Goal: Transaction & Acquisition: Purchase product/service

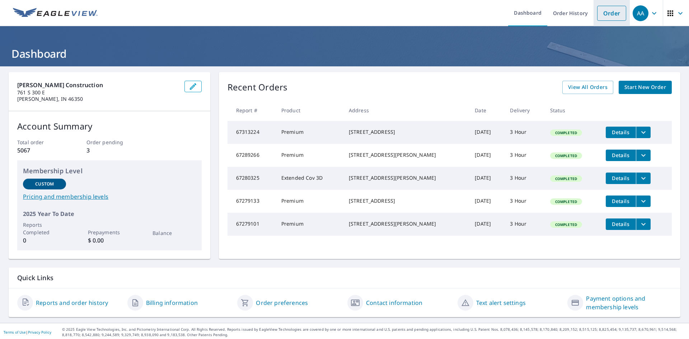
click at [602, 10] on link "Order" at bounding box center [611, 13] width 29 height 15
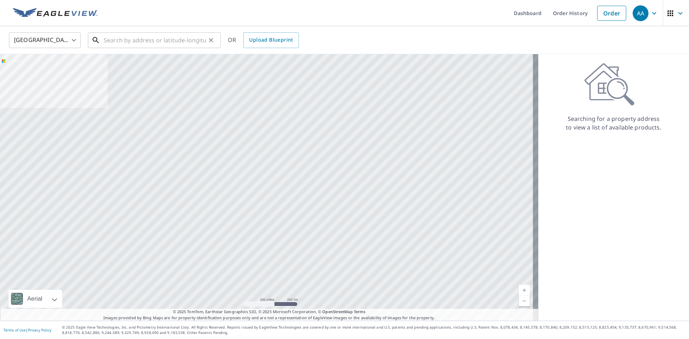
click at [148, 36] on input "text" at bounding box center [155, 40] width 102 height 20
paste input "2544 E 500 S"
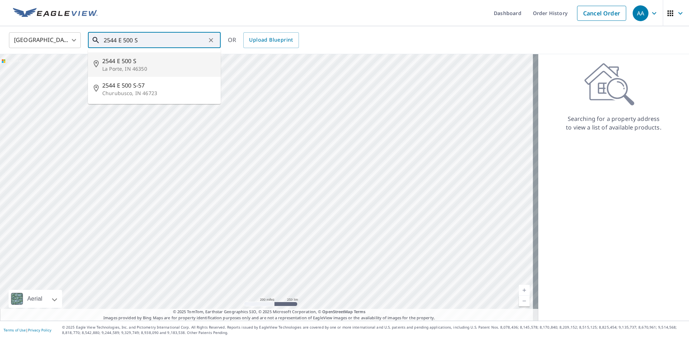
click at [162, 73] on li "[STREET_ADDRESS]" at bounding box center [154, 64] width 133 height 24
type input "[STREET_ADDRESS]"
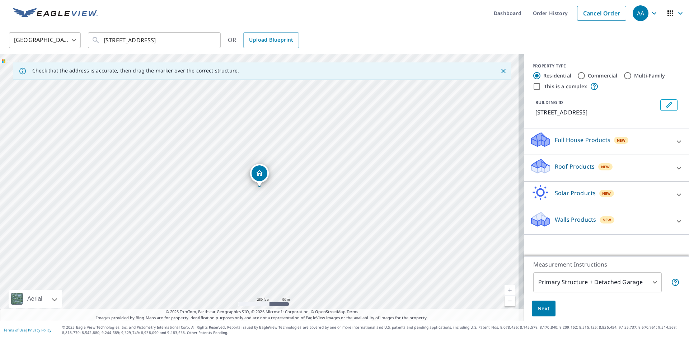
click at [603, 165] on span "New" at bounding box center [605, 167] width 9 height 6
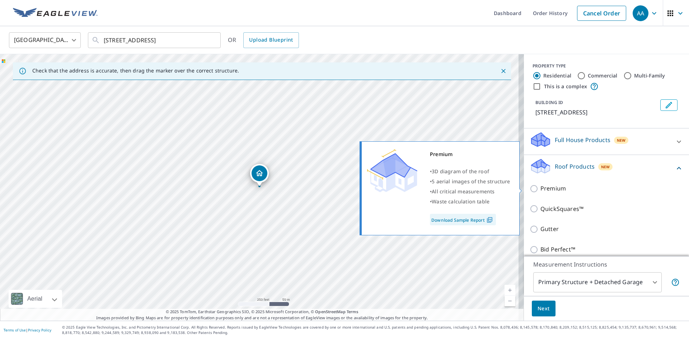
click at [543, 190] on p "Premium" at bounding box center [553, 188] width 25 height 9
click at [541, 190] on input "Premium" at bounding box center [535, 189] width 11 height 9
checkbox input "true"
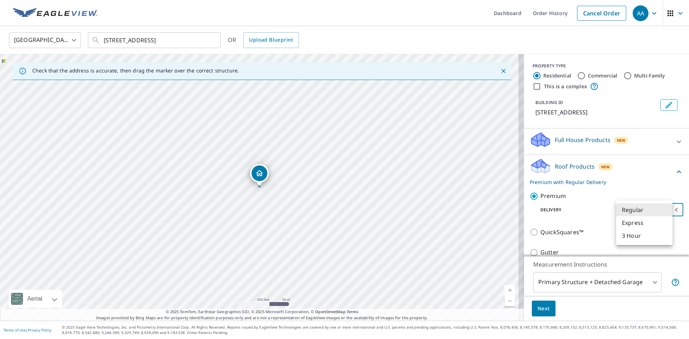
click at [648, 213] on body "AA AA Dashboard Order History Cancel Order AA [GEOGRAPHIC_DATA] [GEOGRAPHIC_DAT…" at bounding box center [344, 169] width 689 height 339
click at [623, 238] on li "3 Hour" at bounding box center [644, 235] width 56 height 13
type input "7"
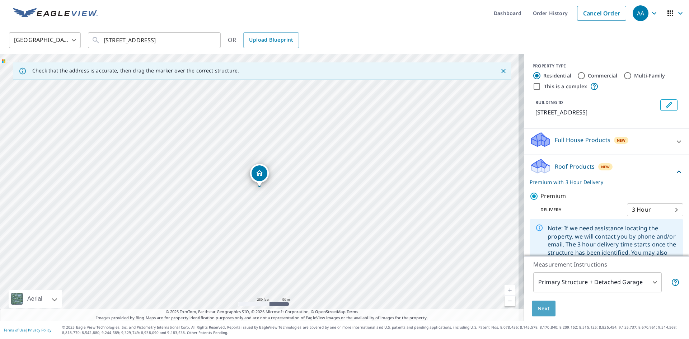
click at [546, 307] on button "Next" at bounding box center [544, 309] width 24 height 16
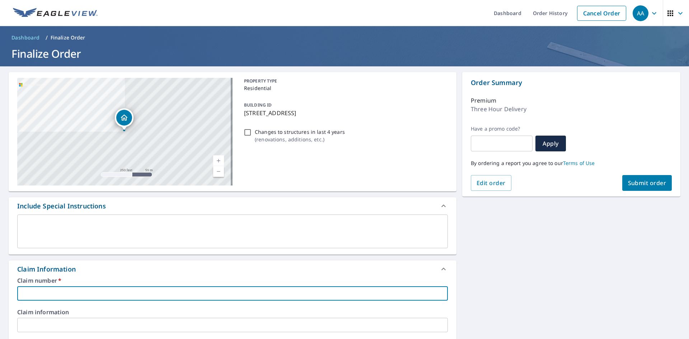
click at [110, 292] on input "text" at bounding box center [232, 294] width 431 height 14
type input "B"
checkbox input "true"
type input "Br"
checkbox input "true"
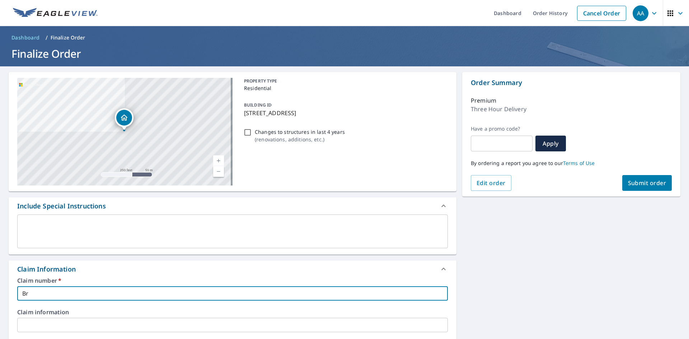
type input "Bri"
checkbox input "true"
type input "Brid"
checkbox input "true"
type input "Bridd"
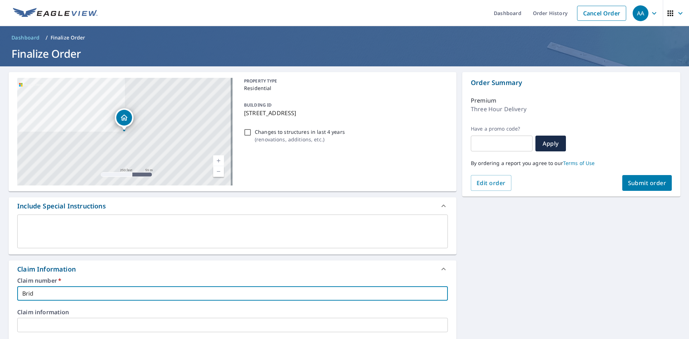
checkbox input "true"
type input "Briddl"
checkbox input "true"
type input "[PERSON_NAME]"
checkbox input "true"
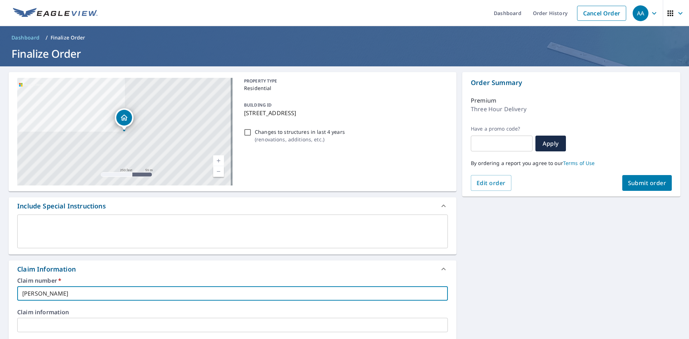
type input "[PERSON_NAME]"
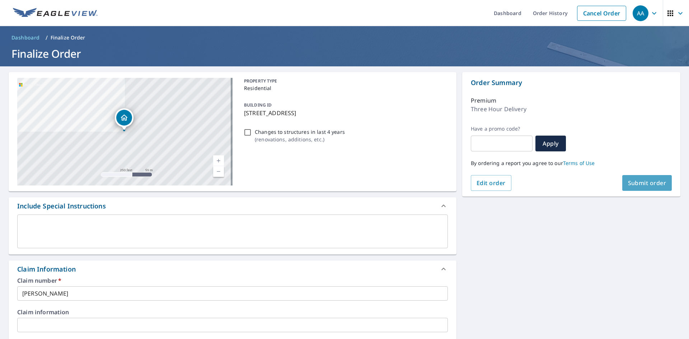
click at [652, 187] on span "Submit order" at bounding box center [647, 183] width 38 height 8
checkbox input "true"
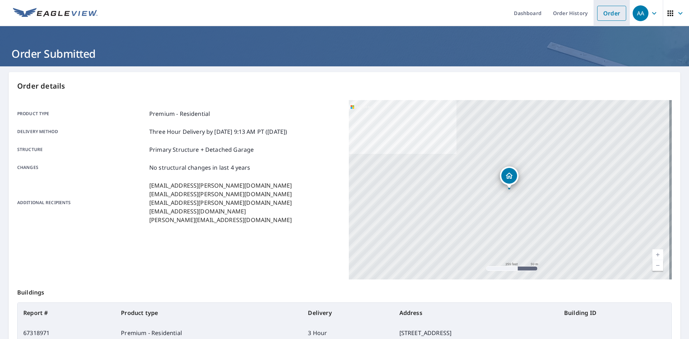
click at [615, 13] on link "Order" at bounding box center [611, 13] width 29 height 15
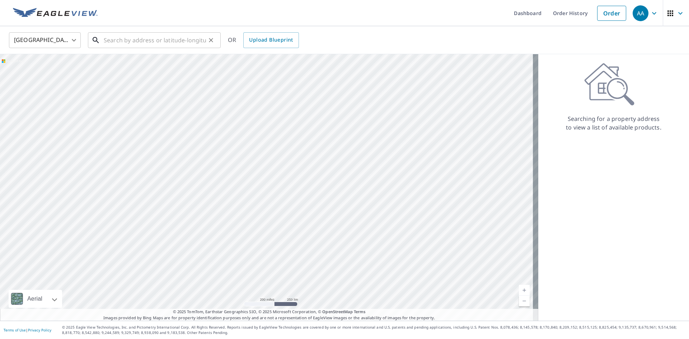
click at [155, 37] on input "text" at bounding box center [155, 40] width 102 height 20
paste input "342 hawthorne dr"
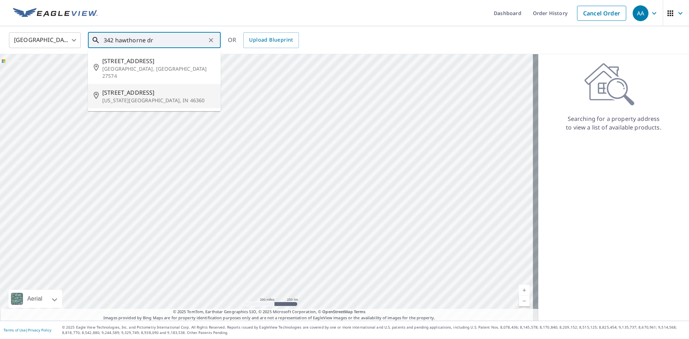
click at [175, 97] on p "[US_STATE][GEOGRAPHIC_DATA], IN 46360" at bounding box center [158, 100] width 113 height 7
type input "[STREET_ADDRESS][US_STATE]"
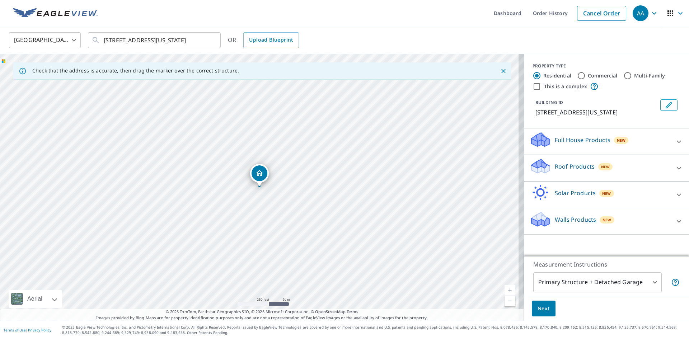
click at [570, 218] on p "Walls Products" at bounding box center [575, 219] width 41 height 9
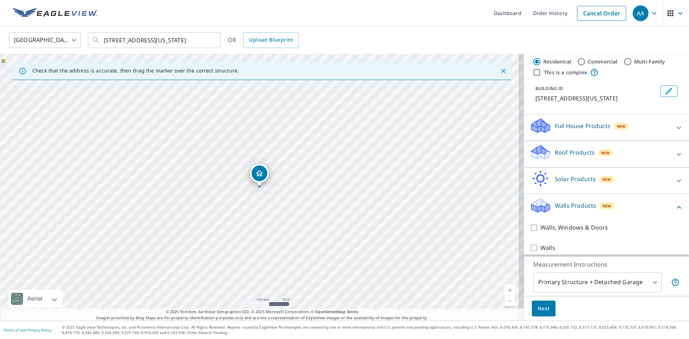
scroll to position [28, 0]
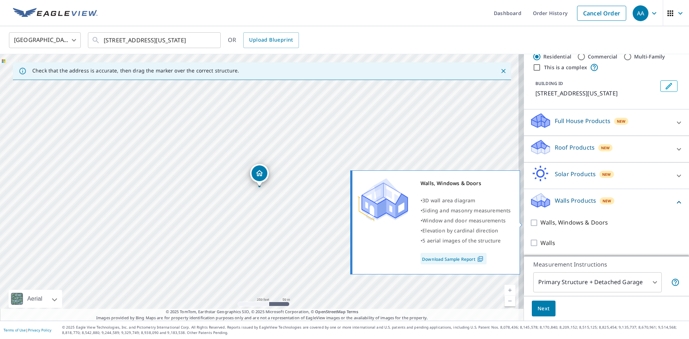
click at [525, 222] on div "Walls, Windows & Doors • 3D wall area diagram • Siding and masonry measurements…" at bounding box center [439, 222] width 174 height 108
click at [530, 223] on input "Walls, Windows & Doors" at bounding box center [535, 223] width 11 height 9
checkbox input "true"
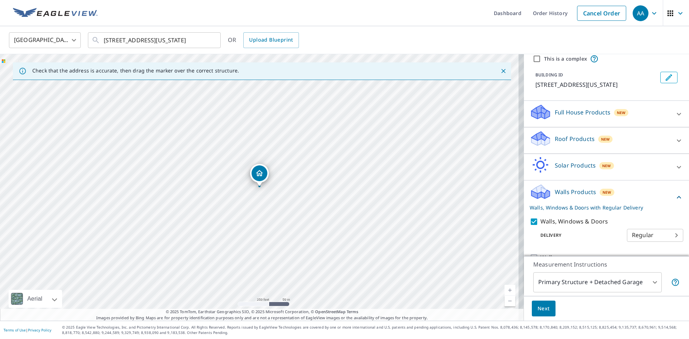
click at [622, 248] on body "AA AA Dashboard Order History Cancel Order AA [GEOGRAPHIC_DATA] [GEOGRAPHIC_DAT…" at bounding box center [344, 169] width 689 height 339
click at [574, 246] on div at bounding box center [344, 169] width 689 height 339
click at [541, 308] on span "Next" at bounding box center [544, 308] width 12 height 9
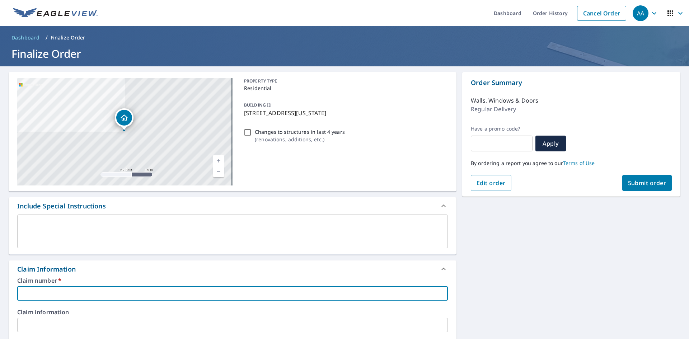
drag, startPoint x: 54, startPoint y: 289, endPoint x: 61, endPoint y: 289, distance: 7.2
click at [54, 289] on input "text" at bounding box center [232, 294] width 431 height 14
type input "T"
checkbox input "true"
type input "Ta"
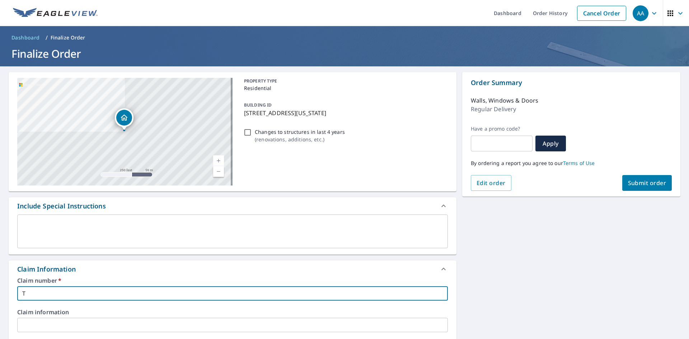
checkbox input "true"
type input "Tay"
checkbox input "true"
type input "Tayl"
checkbox input "true"
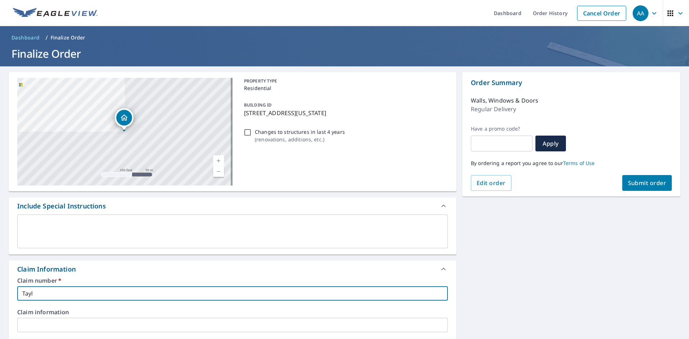
type input "Taylo"
checkbox input "true"
type input "[PERSON_NAME]"
checkbox input "true"
type input "[PERSON_NAME]"
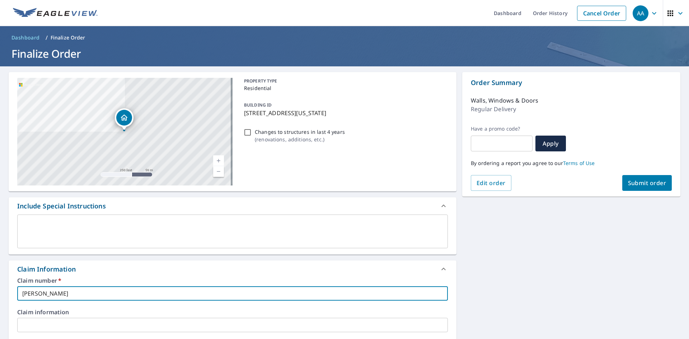
click at [652, 185] on span "Submit order" at bounding box center [647, 183] width 38 height 8
checkbox input "true"
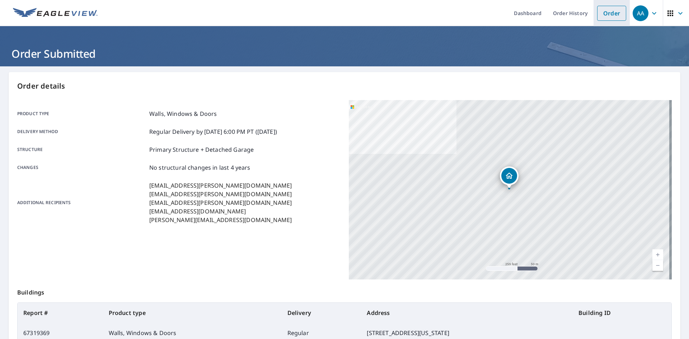
click at [606, 15] on link "Order" at bounding box center [611, 13] width 29 height 15
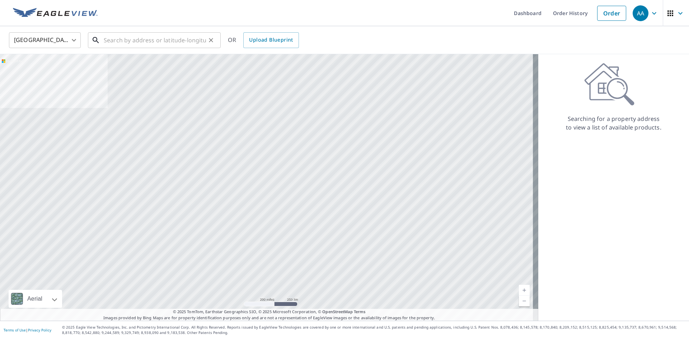
click at [142, 43] on input "text" at bounding box center [155, 40] width 102 height 20
paste input "906 [US_STATE]"
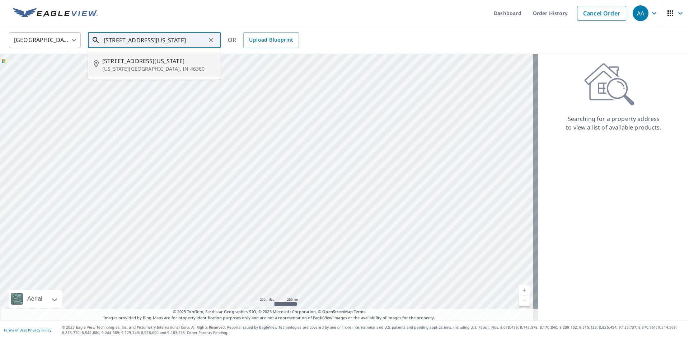
click at [189, 69] on p "[US_STATE][GEOGRAPHIC_DATA], IN 46360" at bounding box center [158, 68] width 113 height 7
type input "[STREET_ADDRESS][US_STATE][US_STATE]"
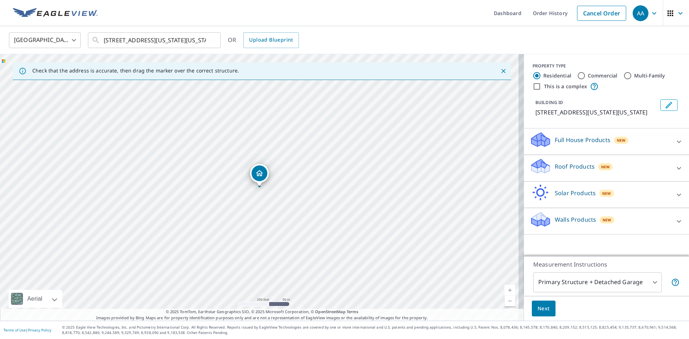
click at [568, 168] on p "Roof Products" at bounding box center [575, 166] width 40 height 9
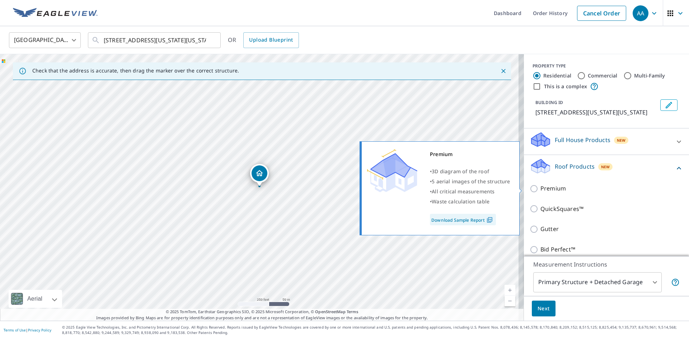
click at [543, 191] on p "Premium" at bounding box center [553, 188] width 25 height 9
click at [541, 191] on input "Premium" at bounding box center [535, 189] width 11 height 9
checkbox input "true"
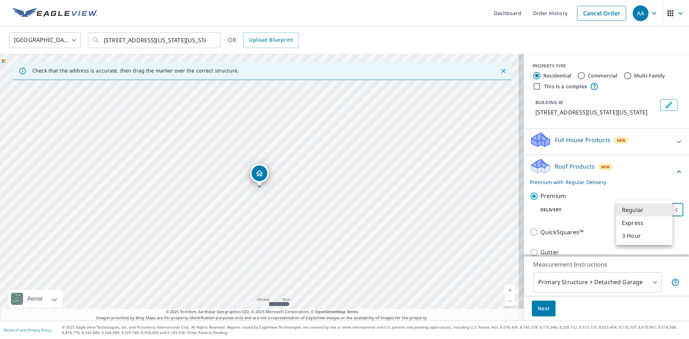
click at [633, 216] on body "AA AA Dashboard Order History Cancel Order AA [GEOGRAPHIC_DATA] [GEOGRAPHIC_DAT…" at bounding box center [344, 169] width 689 height 339
click at [632, 237] on li "3 Hour" at bounding box center [644, 235] width 56 height 13
type input "7"
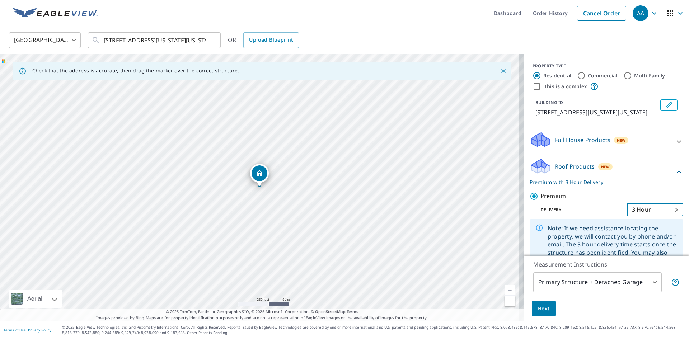
click at [541, 315] on button "Next" at bounding box center [544, 309] width 24 height 16
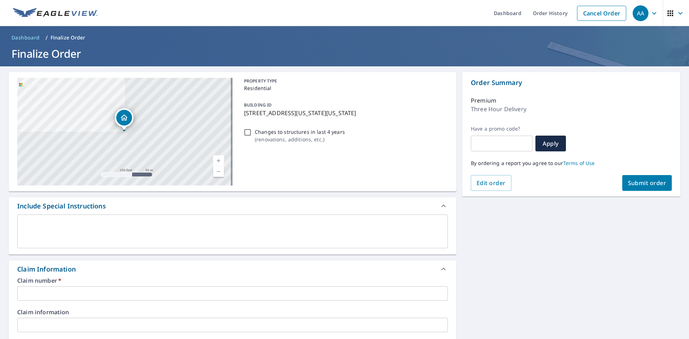
click at [45, 287] on input "text" at bounding box center [232, 294] width 431 height 14
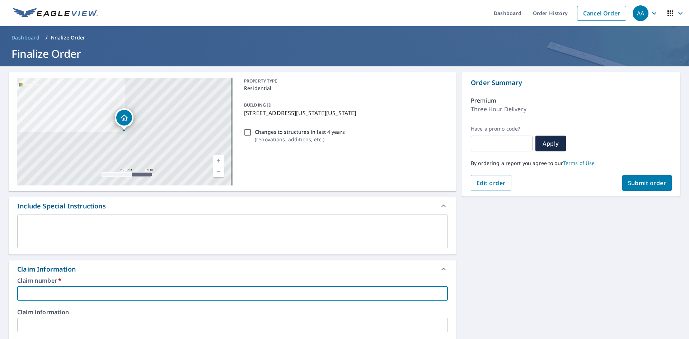
type input "r"
checkbox input "true"
type input "re"
checkbox input "true"
type input "ren"
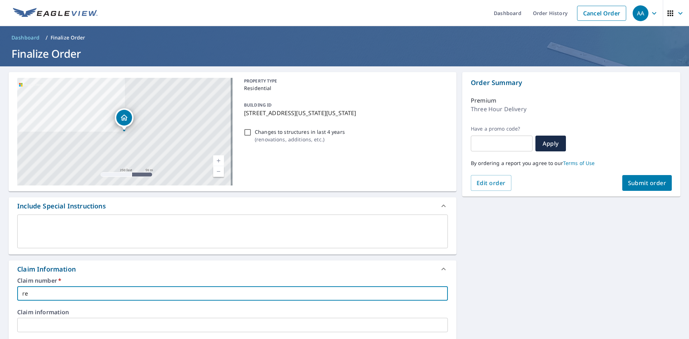
checkbox input "true"
type input "rent"
checkbox input "true"
type input "renta"
checkbox input "true"
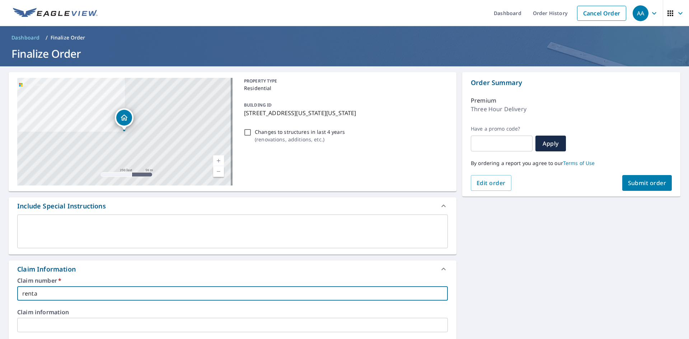
type input "rental"
checkbox input "true"
type input "rental"
checkbox input "true"
type input "rental"
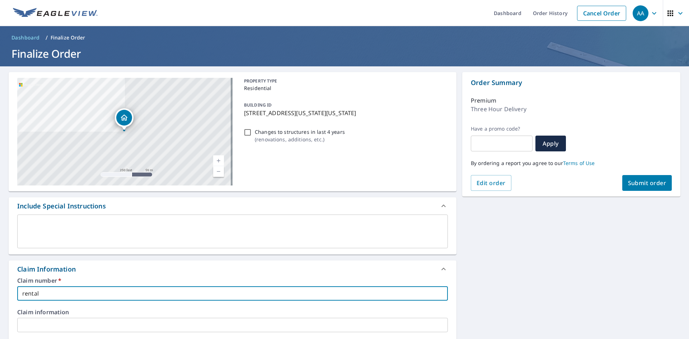
click at [623, 183] on button "Submit order" at bounding box center [648, 183] width 50 height 16
checkbox input "true"
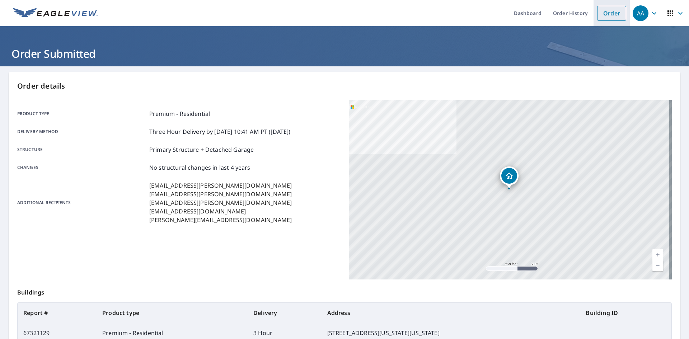
click at [607, 19] on link "Order" at bounding box center [611, 13] width 29 height 15
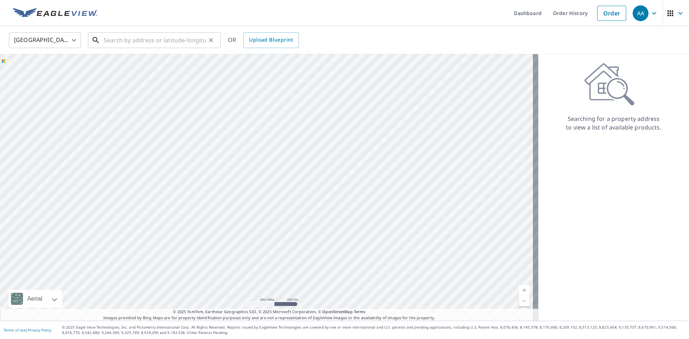
click at [143, 41] on input "text" at bounding box center [155, 40] width 102 height 20
paste input "217 W 10th"
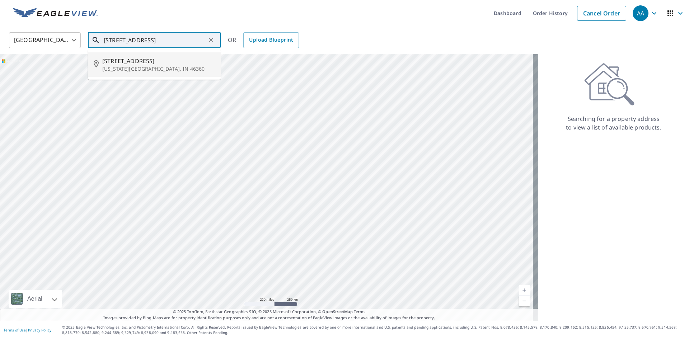
click at [145, 73] on li "[STREET_ADDRESS][US_STATE]" at bounding box center [154, 64] width 133 height 24
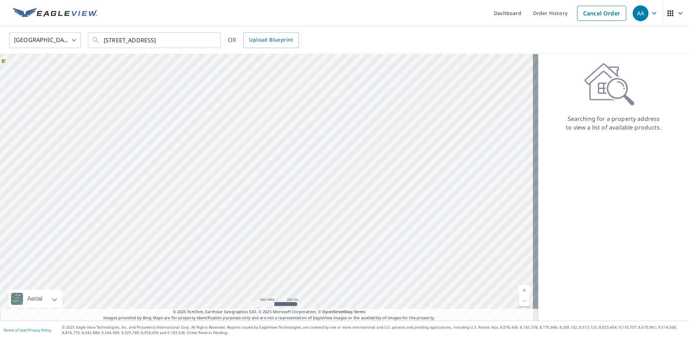
type input "[STREET_ADDRESS][US_STATE]"
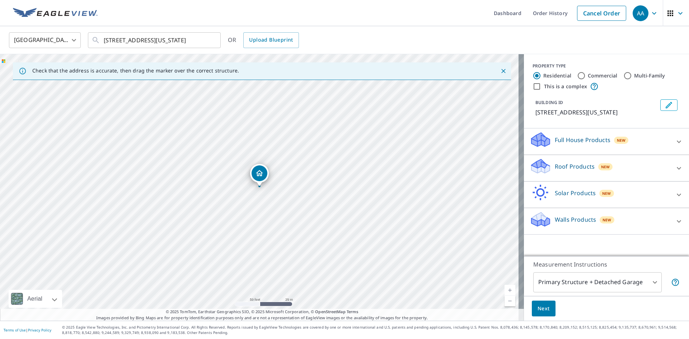
click at [569, 162] on p "Roof Products" at bounding box center [575, 166] width 40 height 9
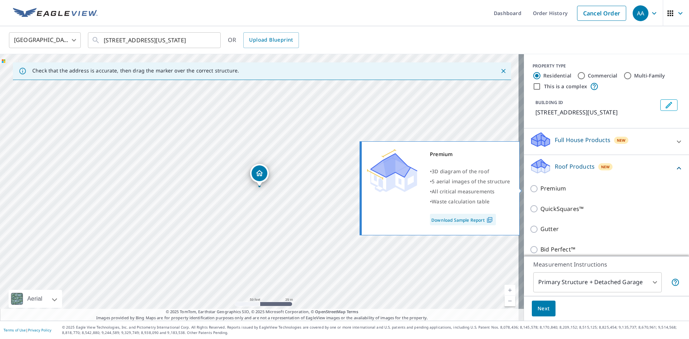
click at [530, 192] on input "Premium" at bounding box center [535, 189] width 11 height 9
checkbox input "true"
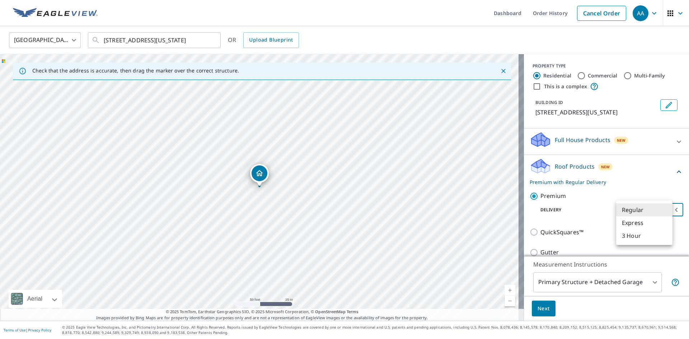
click at [648, 212] on body "AA AA Dashboard Order History Cancel Order AA [GEOGRAPHIC_DATA] [GEOGRAPHIC_DAT…" at bounding box center [344, 169] width 689 height 339
click at [636, 242] on li "3 Hour" at bounding box center [644, 235] width 56 height 13
type input "7"
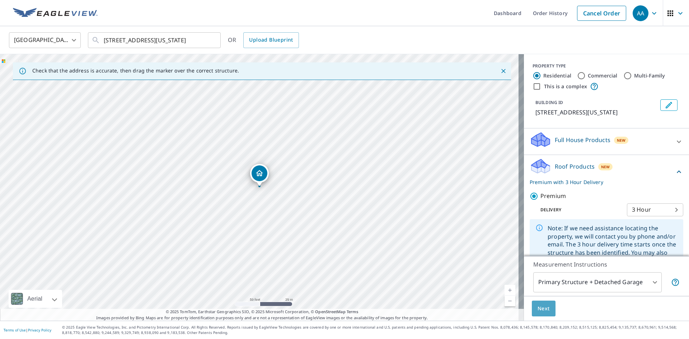
click at [538, 308] on span "Next" at bounding box center [544, 308] width 12 height 9
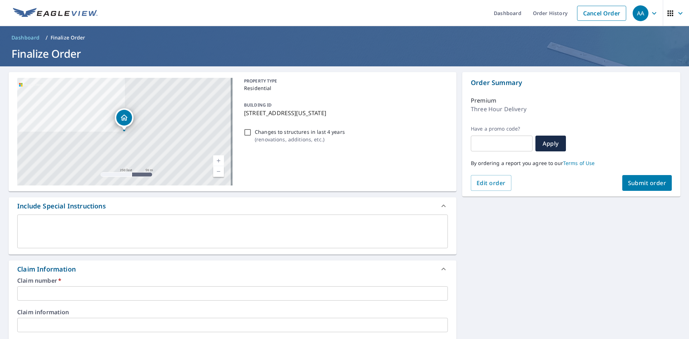
click at [75, 290] on input "text" at bounding box center [232, 294] width 431 height 14
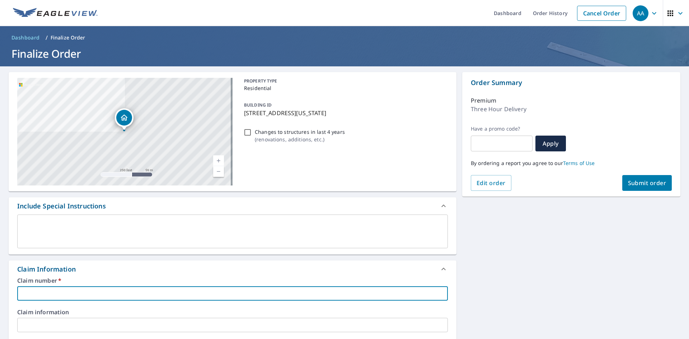
type input "2"
checkbox input "true"
type input "21"
checkbox input "true"
type input "217"
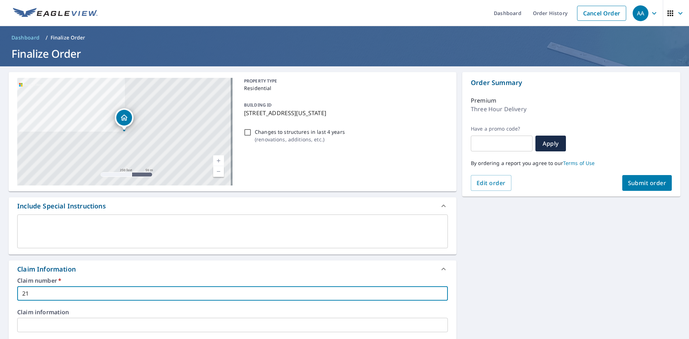
checkbox input "true"
type input "217"
click at [616, 182] on div "Edit order Submit order" at bounding box center [571, 183] width 201 height 16
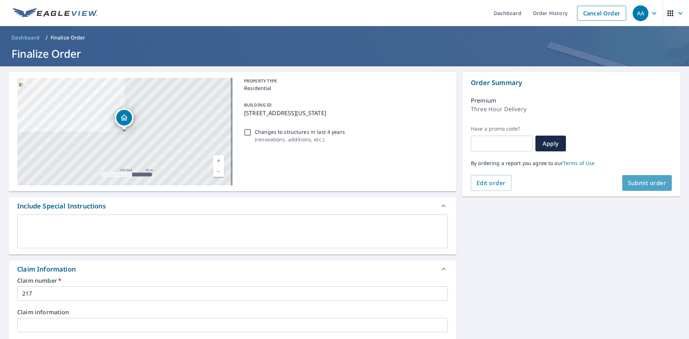
click at [628, 183] on span "Submit order" at bounding box center [647, 183] width 38 height 8
checkbox input "true"
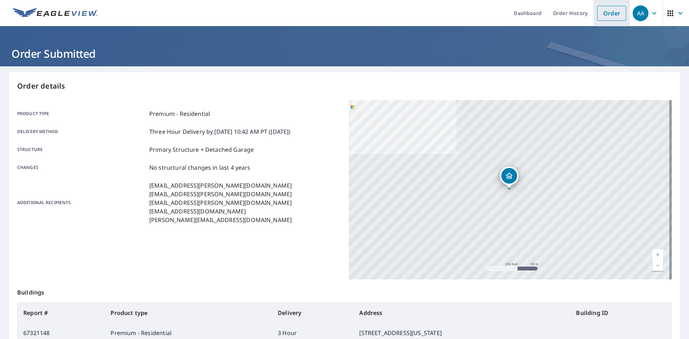
click at [604, 12] on link "Order" at bounding box center [611, 13] width 29 height 15
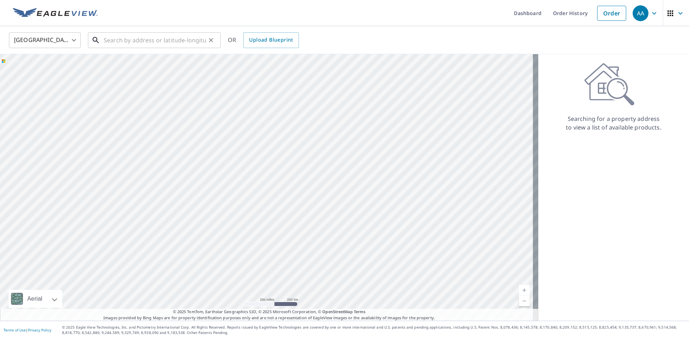
click at [178, 38] on input "text" at bounding box center [155, 40] width 102 height 20
click at [132, 48] on div "​" at bounding box center [154, 40] width 133 height 16
click at [137, 39] on input "text" at bounding box center [155, 40] width 102 height 20
paste input "[STREET_ADDRESS][US_STATE]"
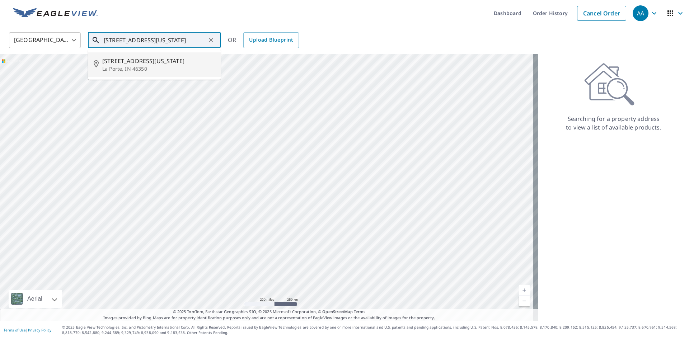
click at [209, 62] on span "[STREET_ADDRESS][US_STATE]" at bounding box center [158, 61] width 113 height 9
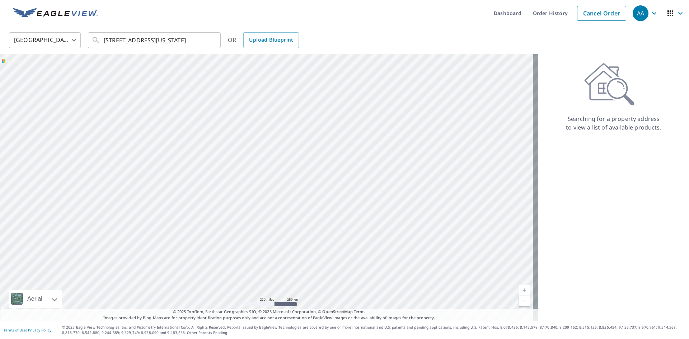
type input "[STREET_ADDRESS][US_STATE]"
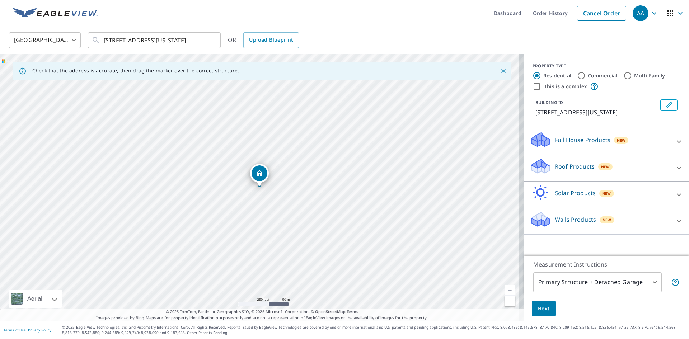
click at [628, 167] on div "Roof Products New" at bounding box center [600, 168] width 141 height 20
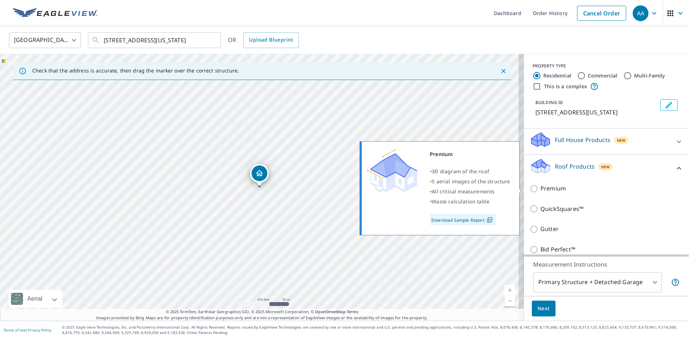
click at [549, 192] on p "Premium" at bounding box center [553, 188] width 25 height 9
click at [541, 192] on input "Premium" at bounding box center [535, 189] width 11 height 9
checkbox input "true"
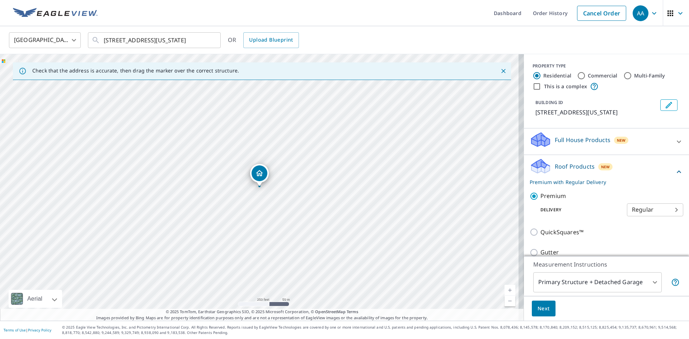
click at [636, 211] on body "AA AA Dashboard Order History Cancel Order AA [GEOGRAPHIC_DATA] [GEOGRAPHIC_DAT…" at bounding box center [344, 169] width 689 height 339
click at [636, 231] on li "3 Hour" at bounding box center [644, 235] width 56 height 13
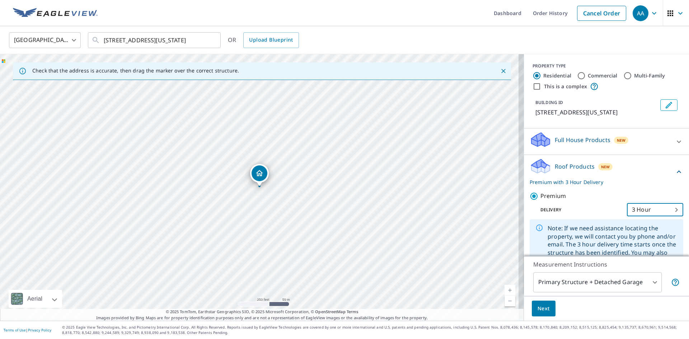
type input "7"
click at [532, 310] on button "Next" at bounding box center [544, 309] width 24 height 16
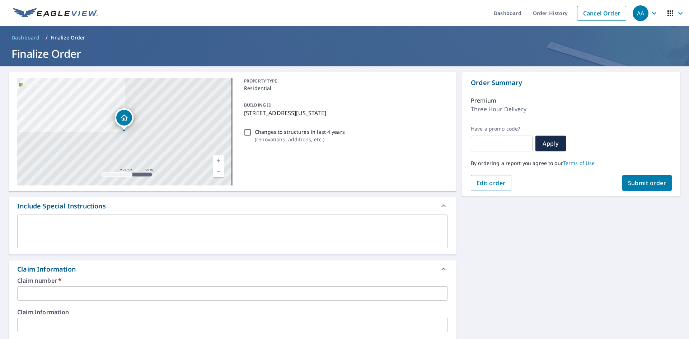
click at [135, 295] on input "text" at bounding box center [232, 294] width 431 height 14
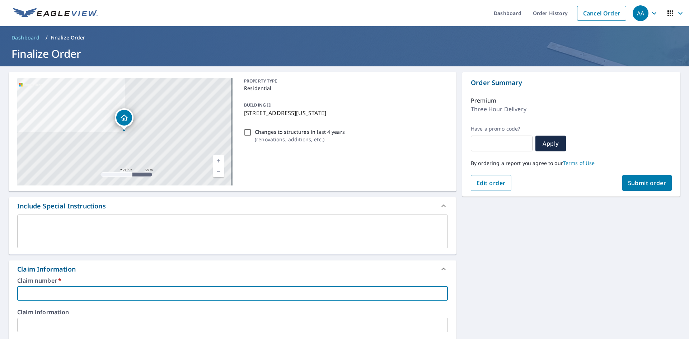
type input "R"
checkbox input "true"
type input "Ro"
checkbox input "true"
type input "[PERSON_NAME]"
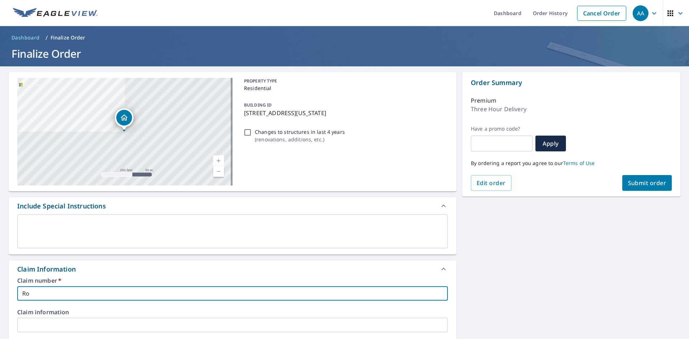
checkbox input "true"
type input "Robe"
checkbox input "true"
type input "Robee"
checkbox input "true"
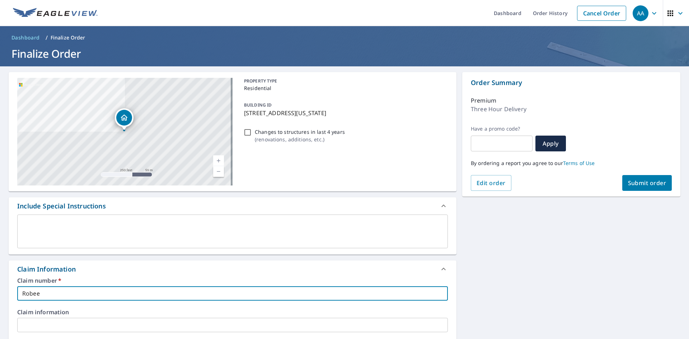
type input "Robeet"
checkbox input "true"
type input "Robee"
checkbox input "true"
type input "Robe"
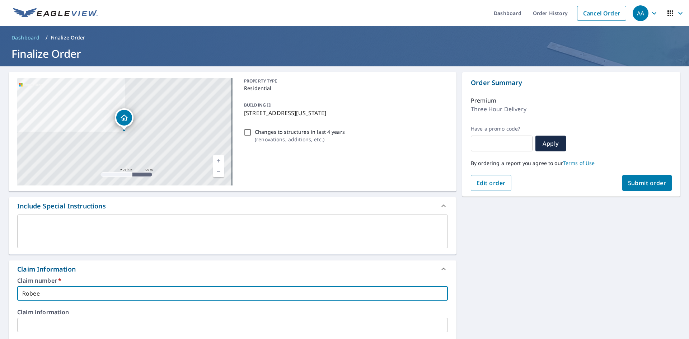
checkbox input "true"
type input "[PERSON_NAME]"
checkbox input "true"
type input "Robe"
checkbox input "true"
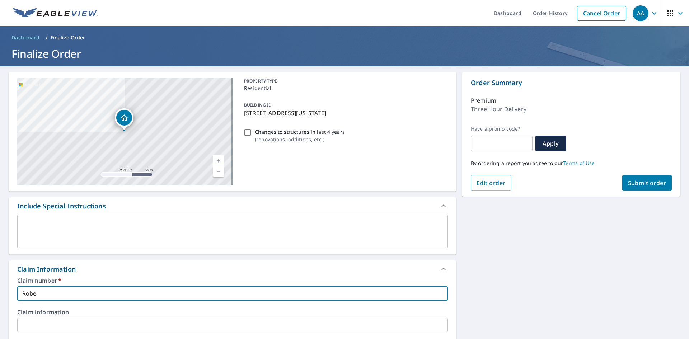
type input "Rober"
checkbox input "true"
type input "[PERSON_NAME]"
checkbox input "true"
type input "[PERSON_NAME]"
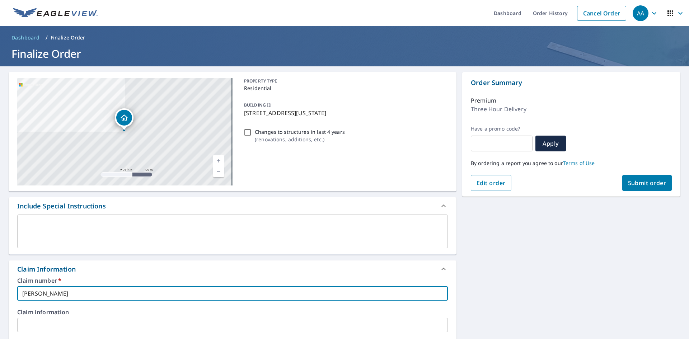
checkbox input "true"
type input "[PERSON_NAME]"
checkbox input "true"
type input "[PERSON_NAME]"
click at [625, 178] on button "Submit order" at bounding box center [648, 183] width 50 height 16
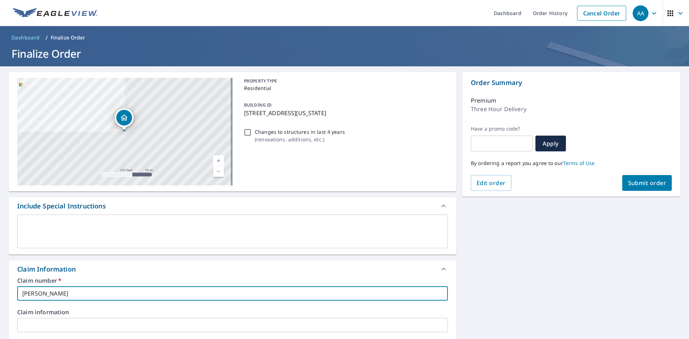
checkbox input "true"
